Goal: Task Accomplishment & Management: Use online tool/utility

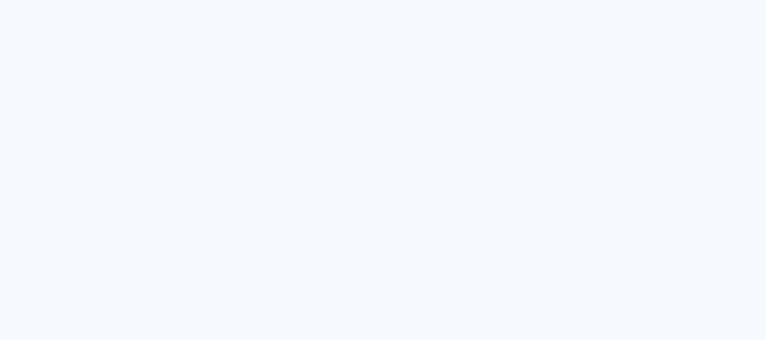
click at [314, 52] on quentale-app at bounding box center [383, 170] width 766 height 340
click at [279, 119] on quentale-app at bounding box center [383, 170] width 766 height 340
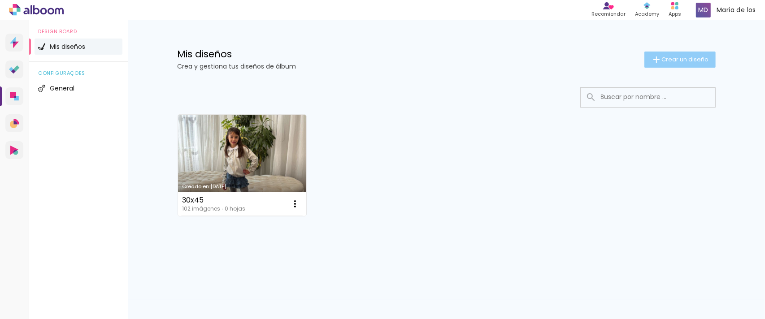
click at [664, 62] on span "Crear un diseño" at bounding box center [685, 60] width 47 height 6
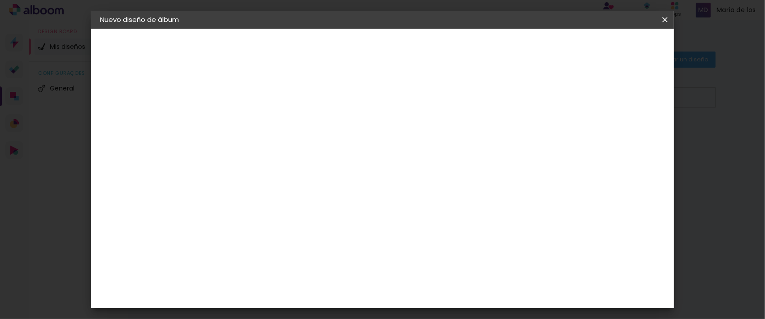
click at [247, 122] on input at bounding box center [247, 120] width 0 height 14
type input "cinthia"
type paper-input "cinthia"
click at [0, 0] on slot "Avanzar" at bounding box center [0, 0] width 0 height 0
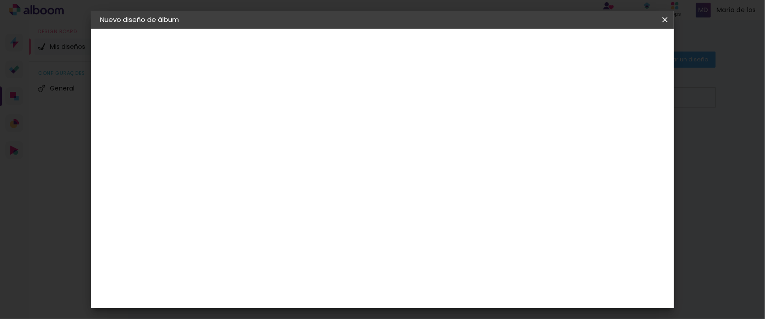
click at [305, 274] on paper-item "Procolor" at bounding box center [263, 284] width 84 height 20
click at [0, 0] on slot "Avanzar" at bounding box center [0, 0] width 0 height 0
click at [296, 145] on paper-input-container "Línea" at bounding box center [270, 156] width 52 height 23
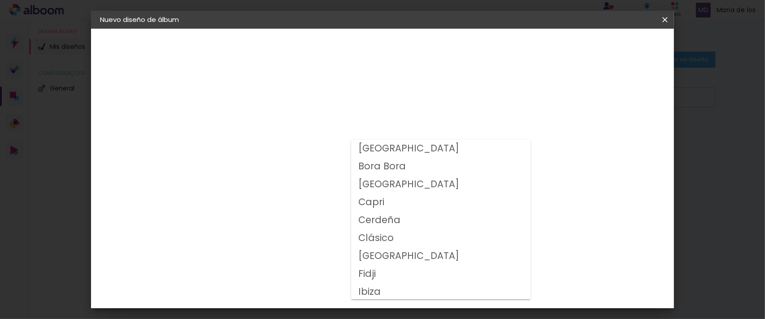
click at [440, 238] on paper-item "Clásico" at bounding box center [440, 239] width 179 height 18
type input "Clásico"
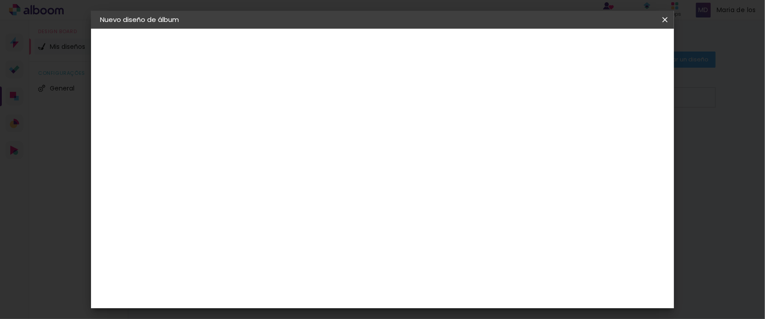
scroll to position [111, 0]
click at [0, 0] on slot "Avanzar" at bounding box center [0, 0] width 0 height 0
drag, startPoint x: 585, startPoint y: 98, endPoint x: 632, endPoint y: 57, distance: 61.4
click at [375, 98] on div at bounding box center [371, 97] width 8 height 8
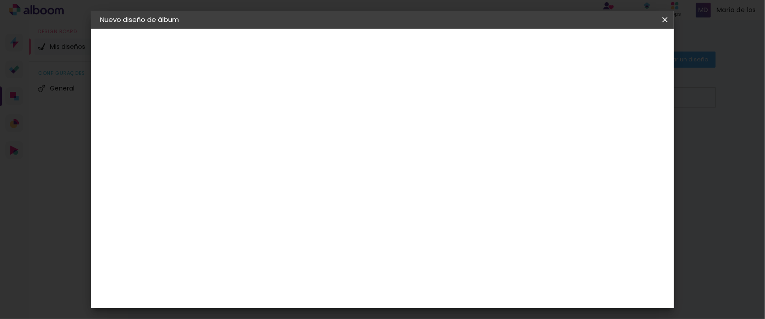
type paper-checkbox "on"
click at [436, 55] on paper-button "Empezar diseño" at bounding box center [412, 51] width 48 height 22
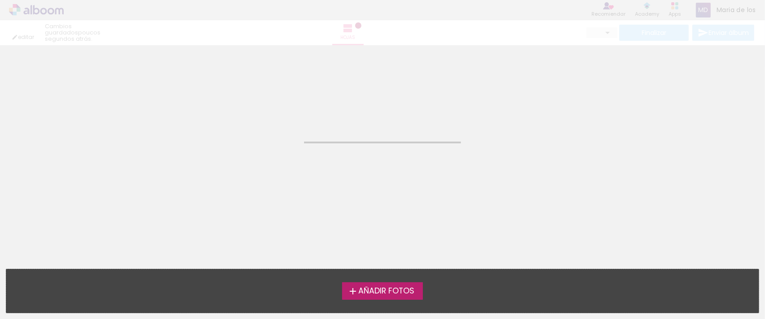
click at [407, 288] on span "Añadir Fotos" at bounding box center [386, 292] width 56 height 8
click at [0, 0] on input "file" at bounding box center [0, 0] width 0 height 0
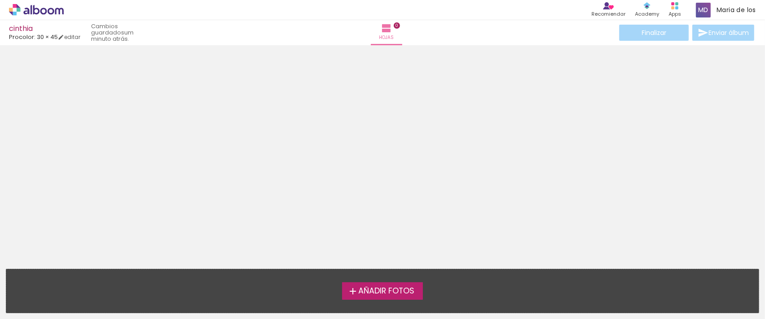
click at [393, 294] on span "Añadir Fotos" at bounding box center [386, 292] width 56 height 8
click at [0, 0] on input "file" at bounding box center [0, 0] width 0 height 0
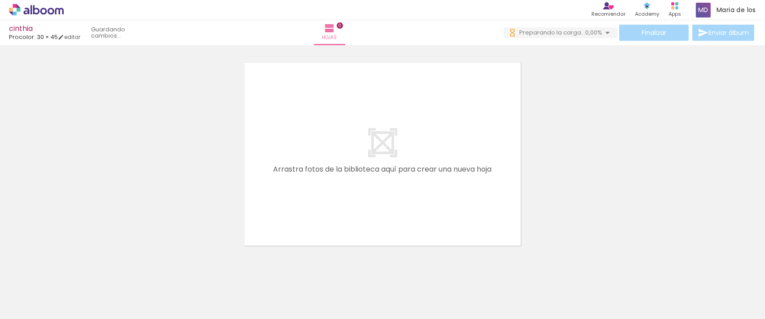
click at [30, 310] on span "Añadir Fotos" at bounding box center [26, 315] width 17 height 10
click at [0, 0] on input "file" at bounding box center [0, 0] width 0 height 0
click at [35, 313] on paper-button "Añadir Fotos" at bounding box center [23, 307] width 34 height 14
click at [0, 0] on input "file" at bounding box center [0, 0] width 0 height 0
click at [27, 308] on span "Añadir Fotos" at bounding box center [26, 307] width 17 height 10
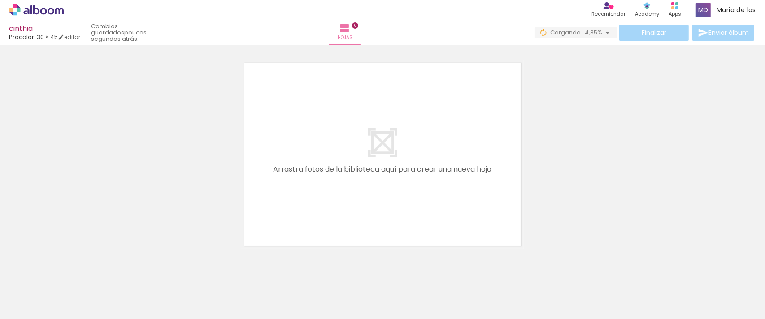
click at [0, 0] on input "file" at bounding box center [0, 0] width 0 height 0
click at [27, 310] on span "Añadir Fotos" at bounding box center [26, 315] width 17 height 10
click at [0, 0] on input "file" at bounding box center [0, 0] width 0 height 0
click at [27, 310] on span "Añadir Fotos" at bounding box center [26, 307] width 17 height 10
click at [0, 0] on input "file" at bounding box center [0, 0] width 0 height 0
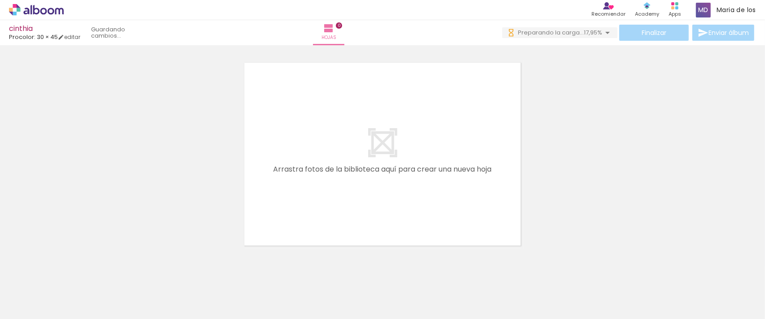
click at [32, 305] on span "Añadir Fotos" at bounding box center [26, 307] width 17 height 10
click at [0, 0] on input "file" at bounding box center [0, 0] width 0 height 0
click at [35, 310] on span "Añadir Fotos" at bounding box center [26, 315] width 17 height 10
click at [0, 0] on input "file" at bounding box center [0, 0] width 0 height 0
click at [18, 309] on iron-icon at bounding box center [13, 307] width 11 height 11
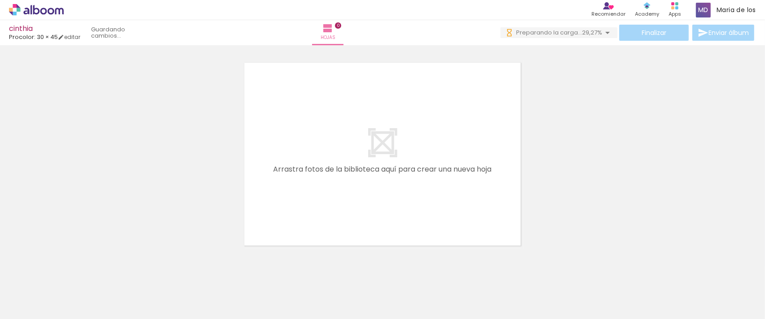
click at [0, 0] on input "file" at bounding box center [0, 0] width 0 height 0
click at [31, 307] on span "Añadir Fotos" at bounding box center [26, 307] width 17 height 10
click at [0, 0] on input "file" at bounding box center [0, 0] width 0 height 0
click at [14, 308] on iron-icon at bounding box center [13, 307] width 11 height 11
click at [0, 0] on input "file" at bounding box center [0, 0] width 0 height 0
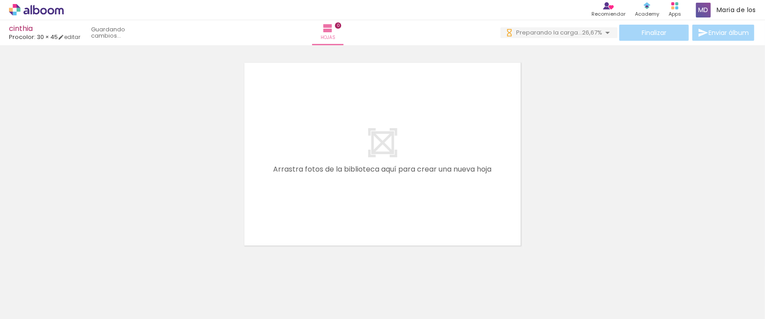
click at [36, 308] on span "Añadir Fotos" at bounding box center [26, 307] width 17 height 10
click at [0, 0] on input "file" at bounding box center [0, 0] width 0 height 0
click at [12, 307] on paper-button "Añadir Fotos" at bounding box center [23, 314] width 34 height 14
click at [0, 0] on input "file" at bounding box center [0, 0] width 0 height 0
click at [31, 305] on span "Añadir Fotos" at bounding box center [26, 307] width 17 height 10
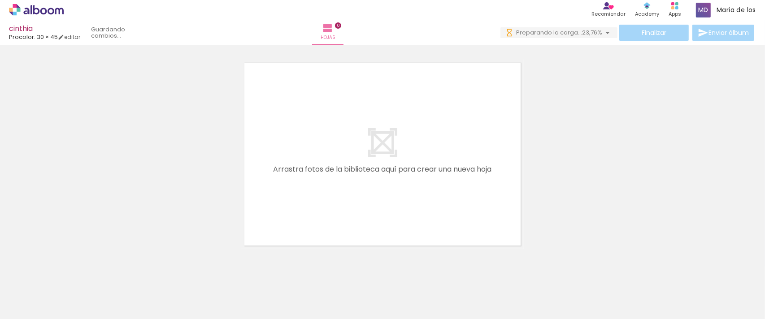
click at [0, 0] on input "file" at bounding box center [0, 0] width 0 height 0
click at [17, 306] on iron-icon at bounding box center [13, 307] width 11 height 11
click at [0, 0] on input "file" at bounding box center [0, 0] width 0 height 0
click at [637, 100] on div at bounding box center [382, 143] width 765 height 212
